Goal: Task Accomplishment & Management: Complete application form

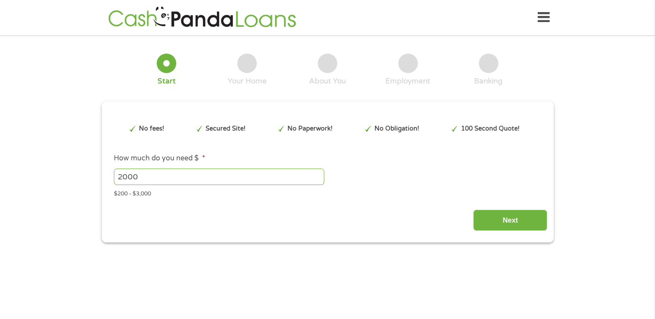
type input "EAIaIQobChMIi86UgNuGkAMVmSlECB0M_QRpEAAYAyAAEgL1evD_BwE"
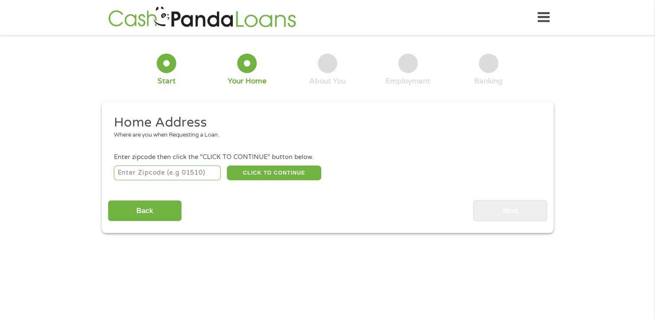
click at [159, 174] on input "number" at bounding box center [167, 173] width 107 height 15
type input "35016"
click at [264, 175] on button "CLICK TO CONTINUE" at bounding box center [274, 173] width 94 height 15
type input "35016"
type input "Arab"
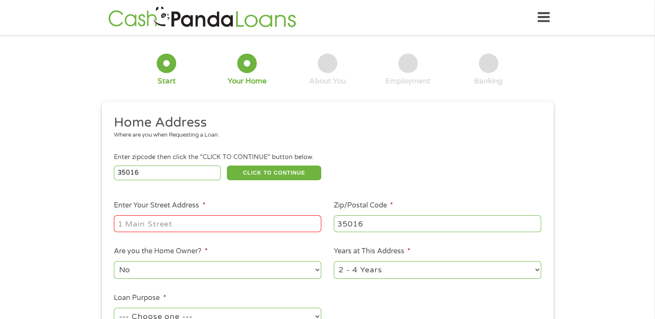
click at [179, 234] on div at bounding box center [217, 224] width 207 height 20
type input "876 Fairview Dr NE"
click at [331, 285] on ul "Home Address Where are you when Requesting a Loan. Enter zipcode then click the…" at bounding box center [327, 229] width 439 height 231
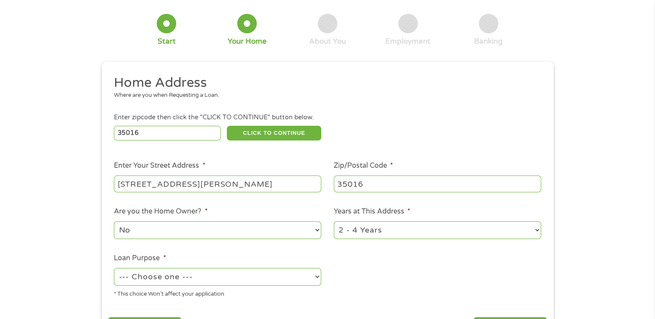
scroll to position [52, 0]
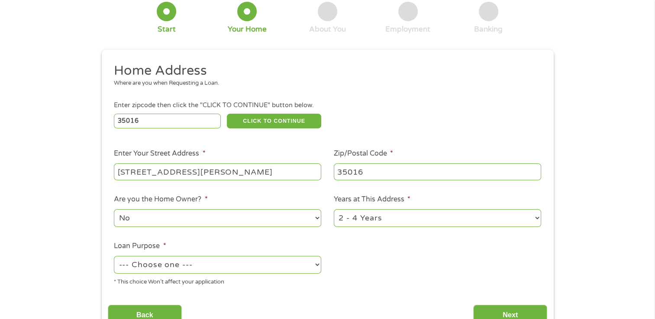
click at [302, 263] on select "--- Choose one --- Pay Bills Debt Consolidation Home Improvement Major Purchase…" at bounding box center [217, 265] width 207 height 18
select select "shorttermcash"
click at [114, 257] on select "--- Choose one --- Pay Bills Debt Consolidation Home Improvement Major Purchase…" at bounding box center [217, 265] width 207 height 18
click at [499, 315] on input "Next" at bounding box center [510, 315] width 74 height 21
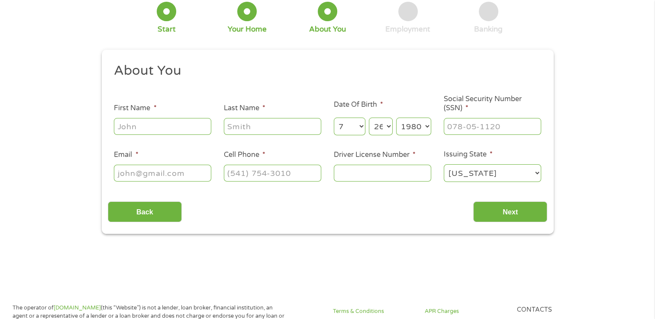
scroll to position [0, 0]
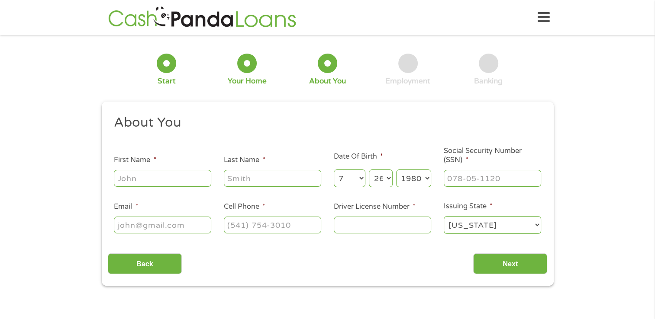
click at [176, 180] on input "First Name *" at bounding box center [162, 178] width 97 height 16
type input "JOHN"
type input "CURTIS"
type input "jrlra@outlook.com"
type input "(603) 969-8638"
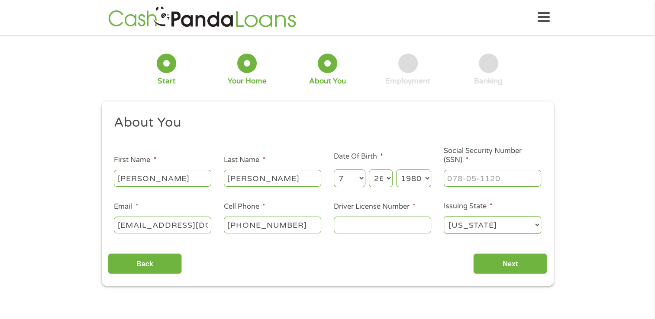
click at [376, 221] on input "Driver License Number *" at bounding box center [382, 225] width 97 height 16
click at [376, 221] on input "07csj" at bounding box center [382, 225] width 97 height 16
type input "07csj80261"
click at [517, 229] on select "Alabama Alaska Arizona Arkansas California Colorado Connecticut Delaware Distri…" at bounding box center [491, 225] width 97 height 18
click at [543, 194] on ul "About You This field is hidden when viewing the form Title * --- Choose one ---…" at bounding box center [327, 178] width 439 height 128
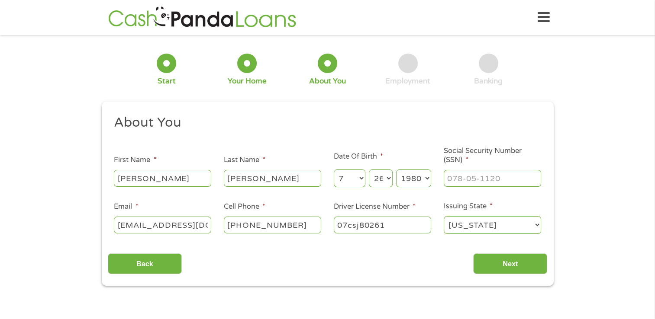
click at [522, 231] on select "Alabama Alaska Arizona Arkansas California Colorado Connecticut Delaware Distri…" at bounding box center [491, 225] width 97 height 18
select select "New Hampshire"
click at [443, 217] on select "Alabama Alaska Arizona Arkansas California Colorado Connecticut Delaware Distri…" at bounding box center [491, 225] width 97 height 18
click at [488, 176] on input "___-__-____" at bounding box center [491, 178] width 97 height 16
type input "003-70-5197"
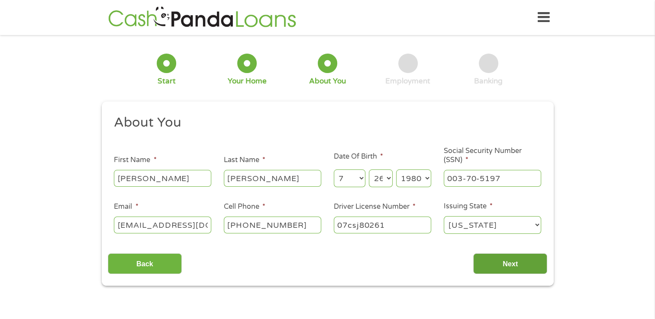
click at [529, 260] on input "Next" at bounding box center [510, 264] width 74 height 21
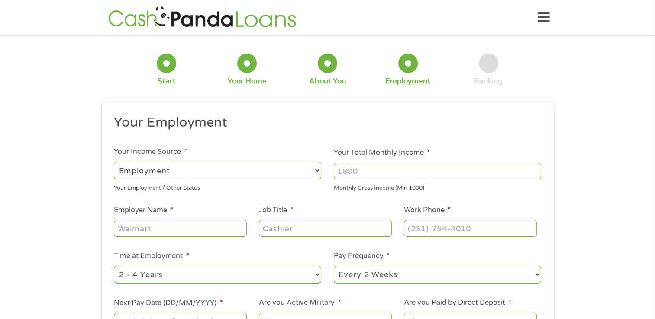
scroll to position [3, 3]
click at [309, 165] on select "--- Choose one --- Employment Self Employed Benefits" at bounding box center [217, 171] width 207 height 18
click at [114, 162] on select "--- Choose one --- Employment Self Employed Benefits" at bounding box center [217, 171] width 207 height 18
click at [385, 178] on input "Your Total Monthly Income *" at bounding box center [437, 171] width 207 height 16
type input "6000"
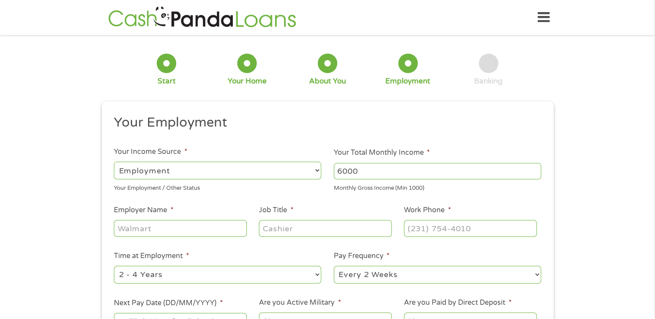
click at [193, 236] on input "Employer Name *" at bounding box center [180, 228] width 132 height 16
click at [194, 234] on input "Employer Name *" at bounding box center [180, 228] width 132 height 16
type input "firestone"
click at [297, 227] on input "Job Title *" at bounding box center [325, 228] width 132 height 16
type input "manager"
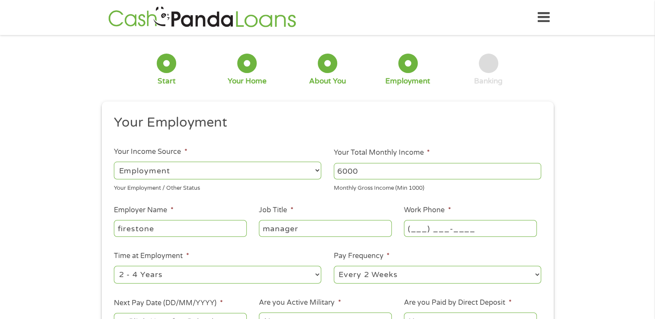
click at [417, 229] on input "(___) ___-____" at bounding box center [470, 228] width 132 height 16
type input "(256) 546-3351"
click at [491, 231] on input "(256) 546-3351" at bounding box center [470, 228] width 132 height 16
click at [210, 272] on select "--- Choose one --- 1 Year or less 1 - 2 Years 2 - 4 Years Over 4 Years" at bounding box center [217, 275] width 207 height 18
select select "60months"
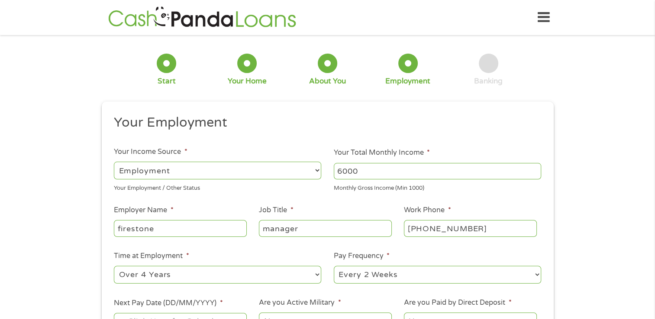
click at [114, 267] on select "--- Choose one --- 1 Year or less 1 - 2 Years 2 - 4 Years Over 4 Years" at bounding box center [217, 275] width 207 height 18
click at [372, 275] on select "--- Choose one --- Every 2 Weeks Every Week Monthly Semi-Monthly" at bounding box center [437, 275] width 207 height 18
select select "semimonthly"
click at [334, 267] on select "--- Choose one --- Every 2 Weeks Every Week Monthly Semi-Monthly" at bounding box center [437, 275] width 207 height 18
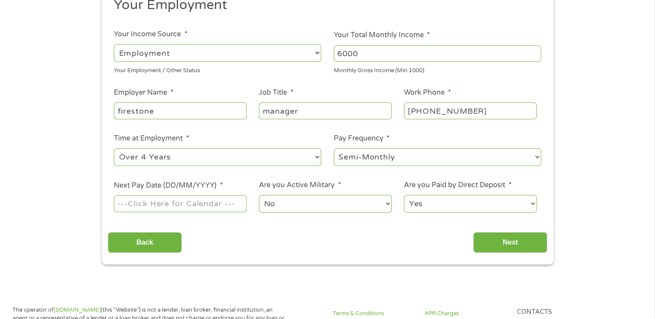
scroll to position [126, 0]
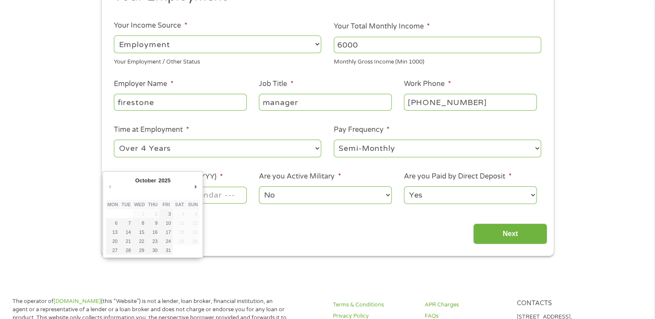
click at [214, 197] on input "Next Pay Date (DD/MM/YYYY) *" at bounding box center [180, 195] width 132 height 16
type input "15/10/2025"
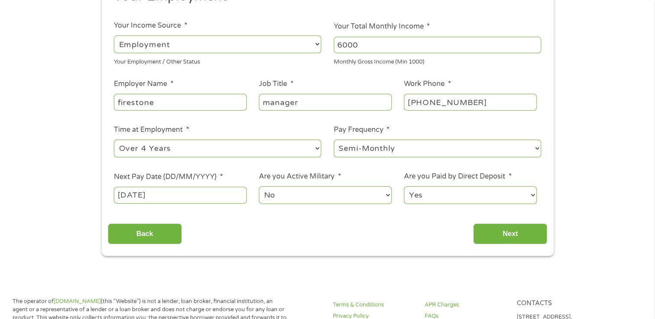
click at [426, 194] on select "Yes No" at bounding box center [470, 195] width 132 height 18
click at [512, 238] on input "Next" at bounding box center [510, 234] width 74 height 21
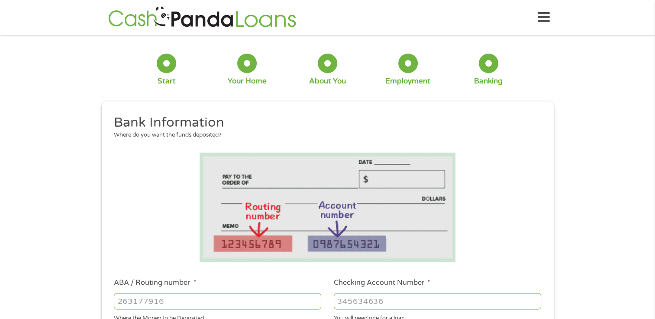
scroll to position [21, 3]
click at [573, 191] on div "1 Start 2 Your Home 3 About You 4 Employment 5 Banking 6 This field is hidden w…" at bounding box center [327, 315] width 655 height 549
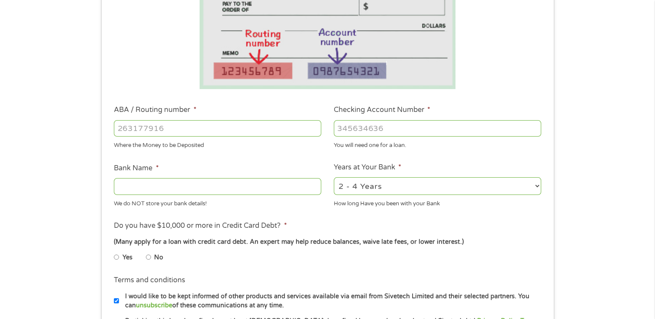
scroll to position [190, 0]
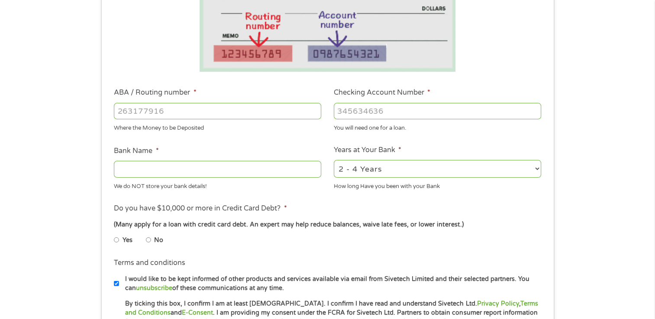
click at [207, 107] on input "ABA / Routing number *" at bounding box center [217, 111] width 207 height 16
type input "041215663"
type input "SUTTON BANK"
type input "041215663"
type input "2073823026278"
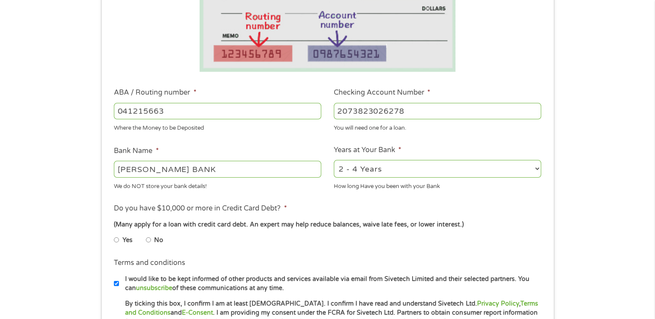
click at [404, 163] on select "2 - 4 Years 6 - 12 Months 1 - 2 Years Over 4 Years" at bounding box center [437, 169] width 207 height 18
select select "60months"
click at [334, 161] on select "2 - 4 Years 6 - 12 Months 1 - 2 Years Over 4 Years" at bounding box center [437, 169] width 207 height 18
click at [142, 239] on li "Yes" at bounding box center [130, 240] width 32 height 17
click at [149, 239] on input "No" at bounding box center [148, 240] width 5 height 14
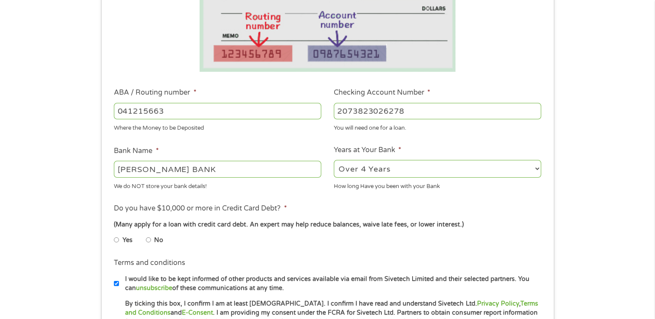
radio input "true"
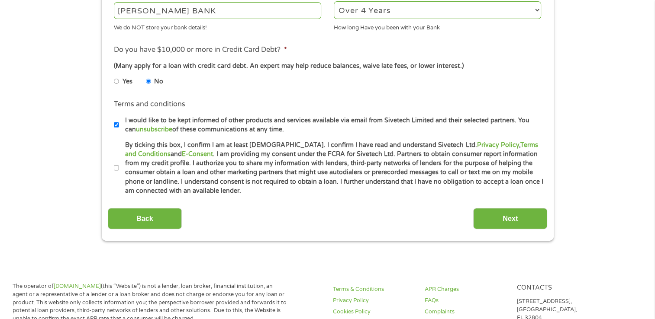
scroll to position [392, 0]
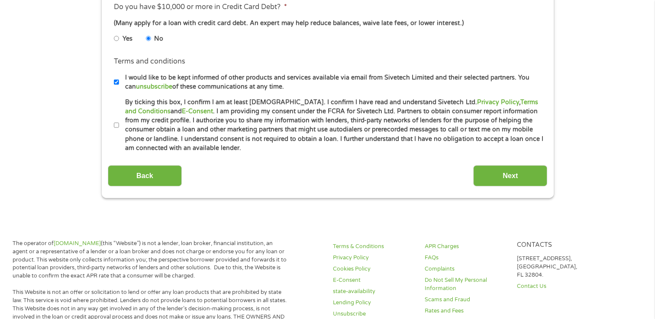
click at [117, 125] on input "By ticking this box, I confirm I am at least 18 years old. I confirm I have rea…" at bounding box center [116, 126] width 5 height 14
checkbox input "true"
click at [119, 80] on label "I would like to be kept informed of other products and services available via e…" at bounding box center [331, 82] width 424 height 19
click at [119, 80] on input "I would like to be kept informed of other products and services available via e…" at bounding box center [116, 82] width 5 height 14
checkbox input "false"
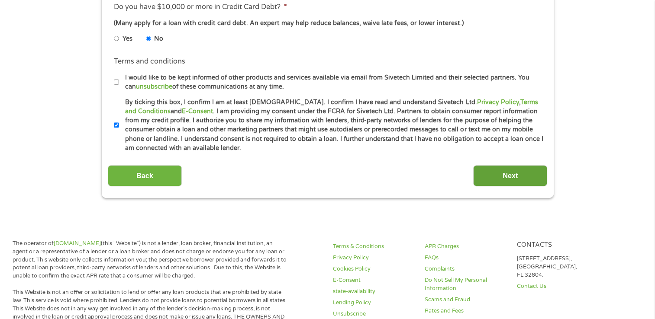
click at [502, 172] on input "Next" at bounding box center [510, 175] width 74 height 21
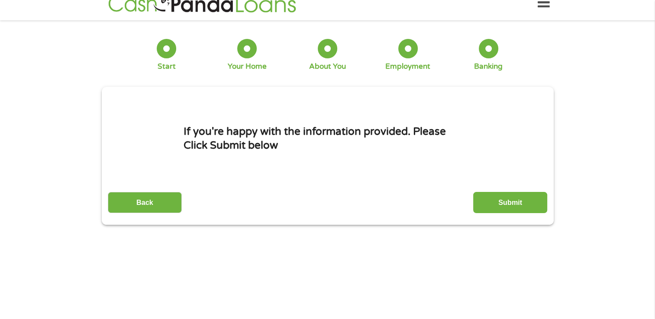
scroll to position [0, 0]
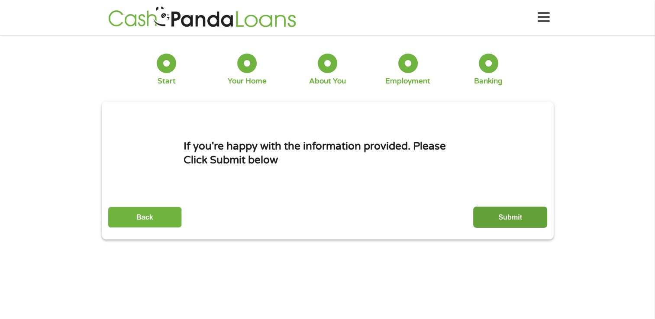
click at [512, 219] on input "Submit" at bounding box center [510, 217] width 74 height 21
